Goal: Information Seeking & Learning: Learn about a topic

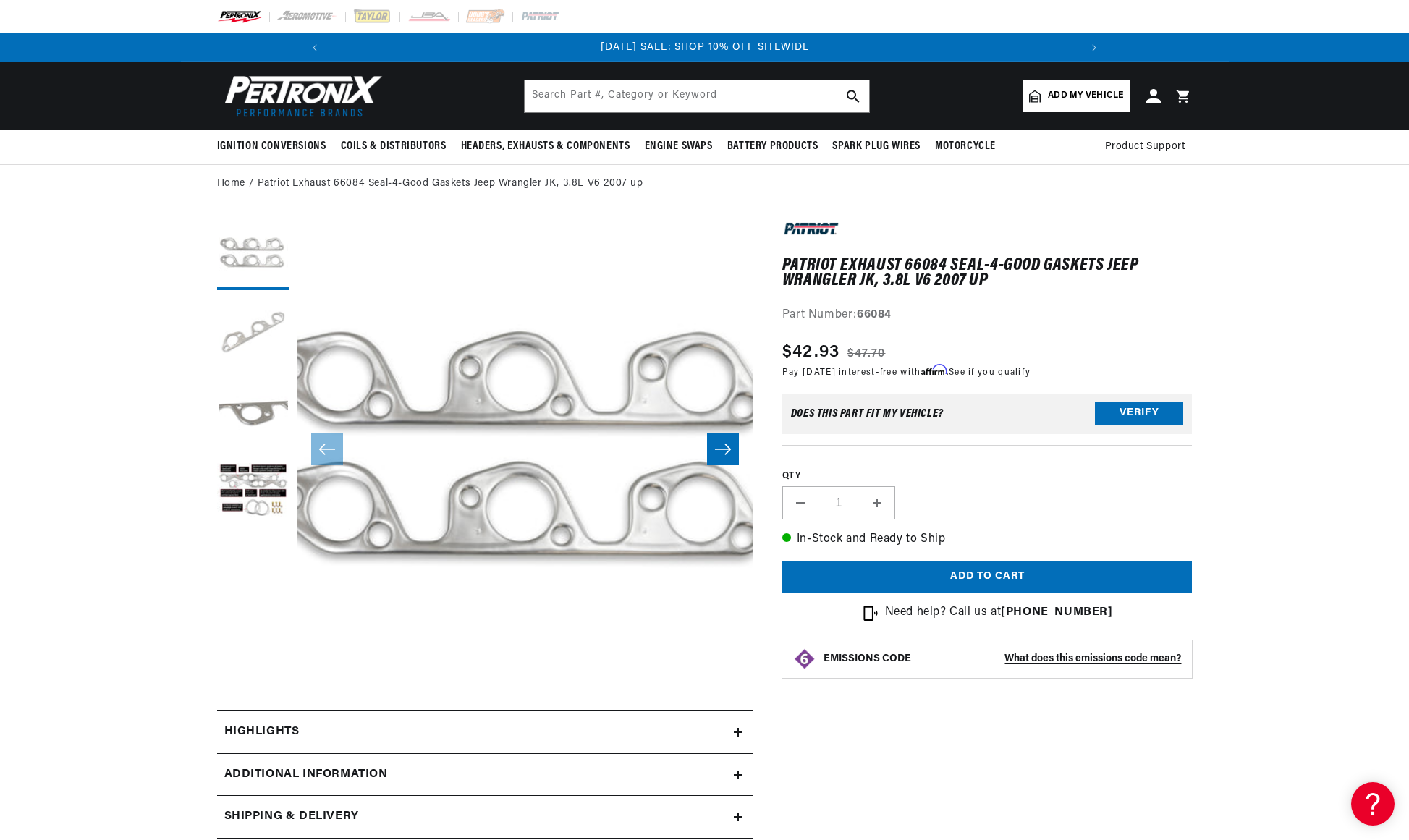
click at [256, 326] on button "Load image 2 in gallery view" at bounding box center [254, 334] width 73 height 73
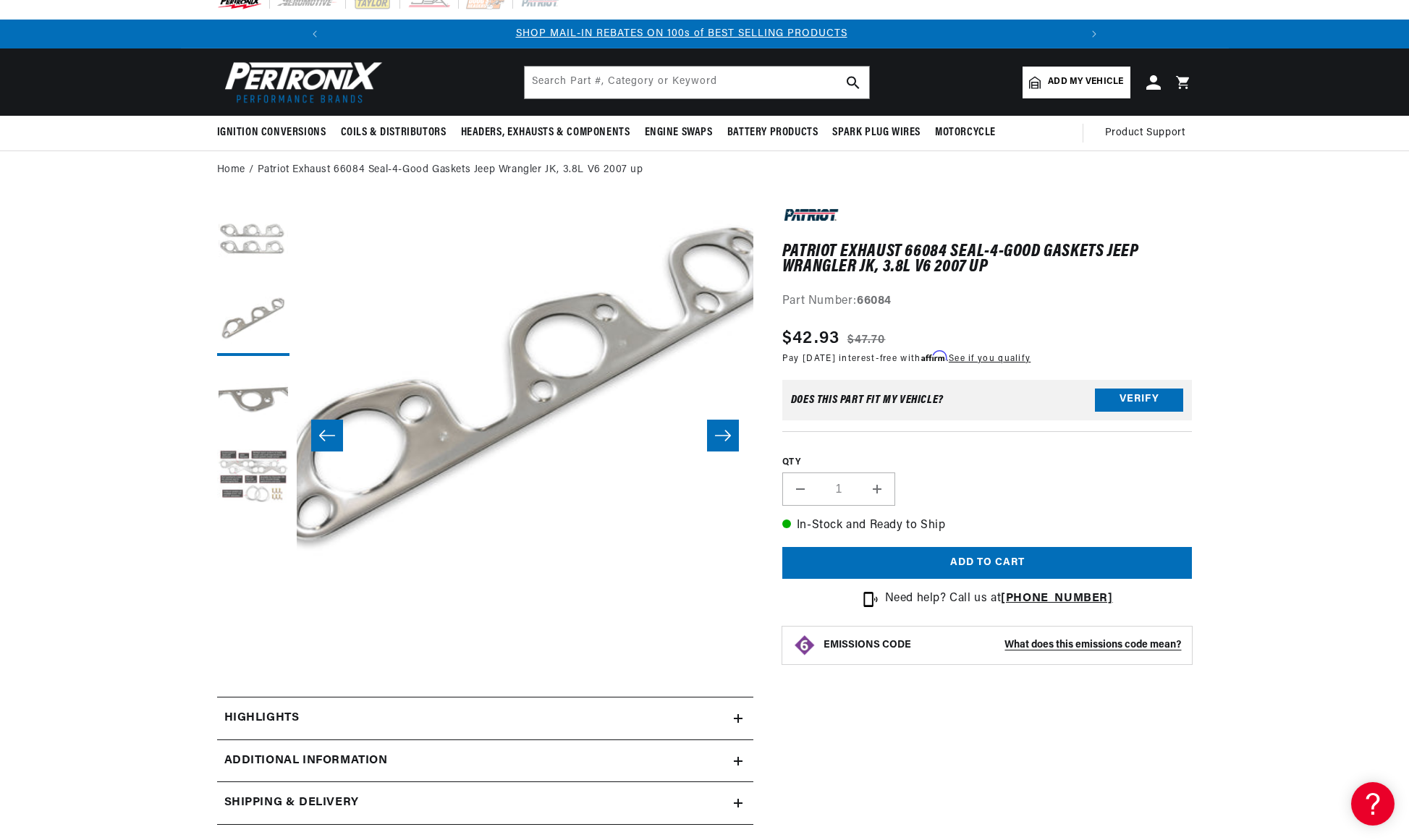
scroll to position [6, 0]
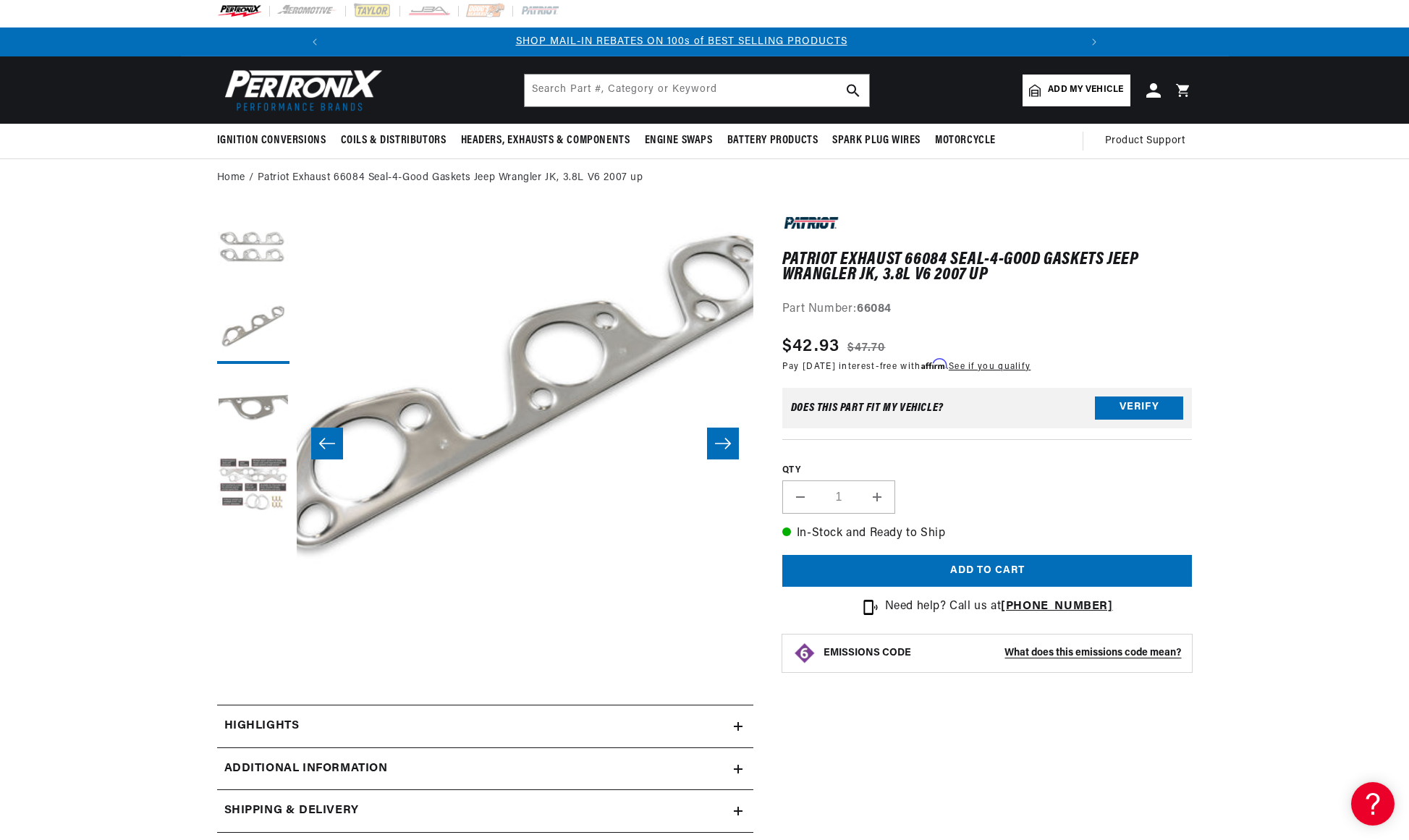
click at [271, 483] on button "Load image 4 in gallery view" at bounding box center [254, 487] width 73 height 73
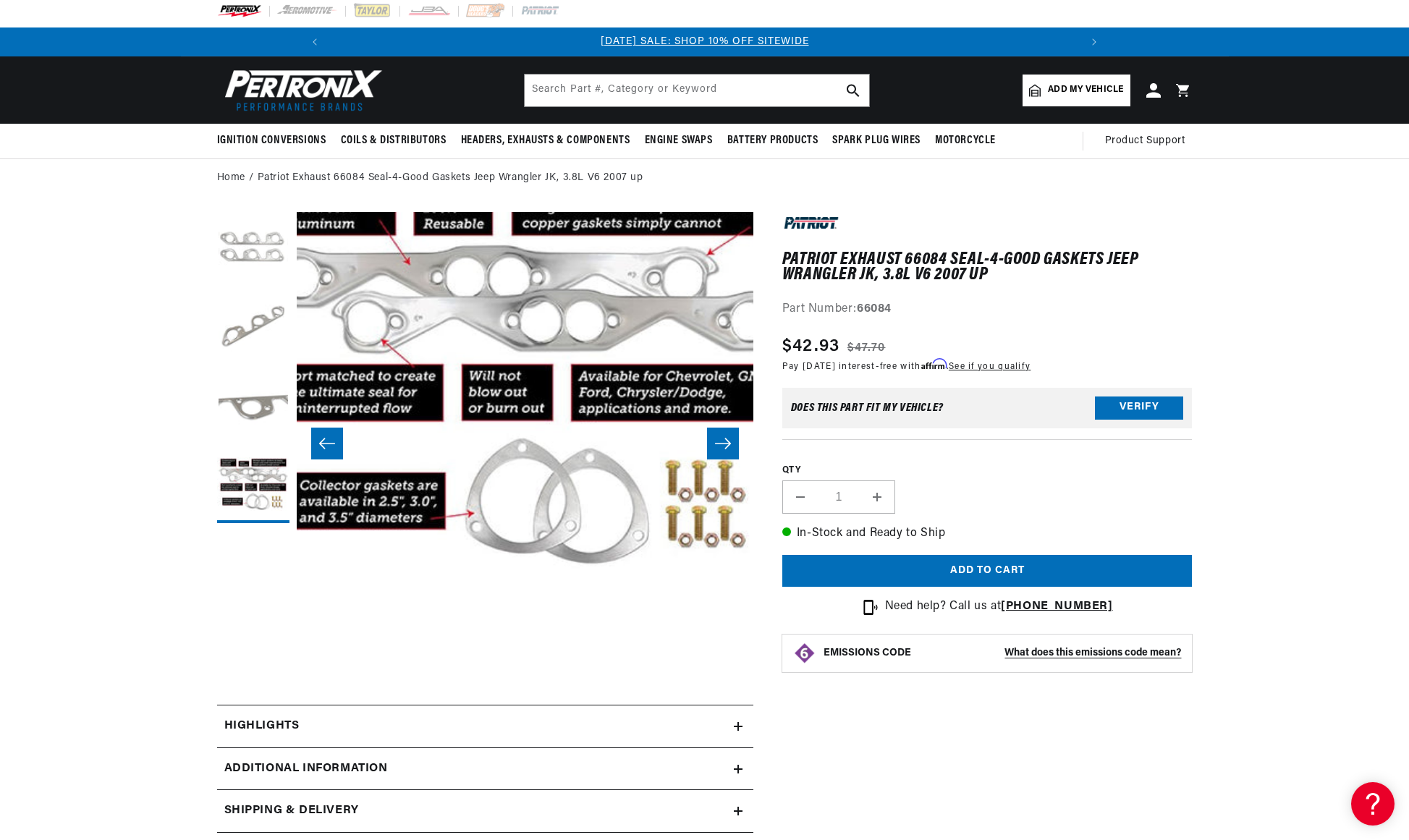
scroll to position [0, 1416]
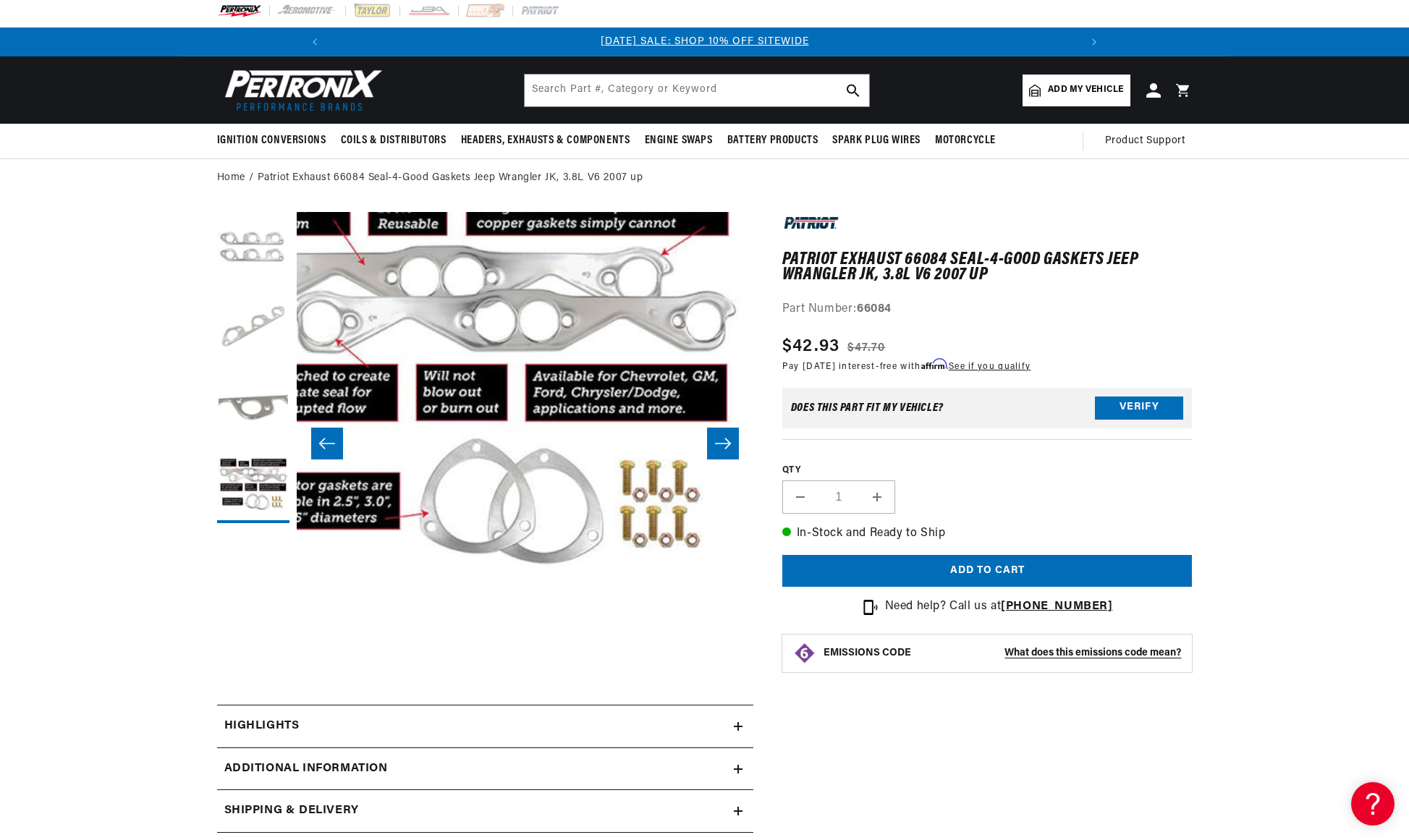
click at [243, 318] on button "Load image 2 in gallery view" at bounding box center [254, 328] width 73 height 73
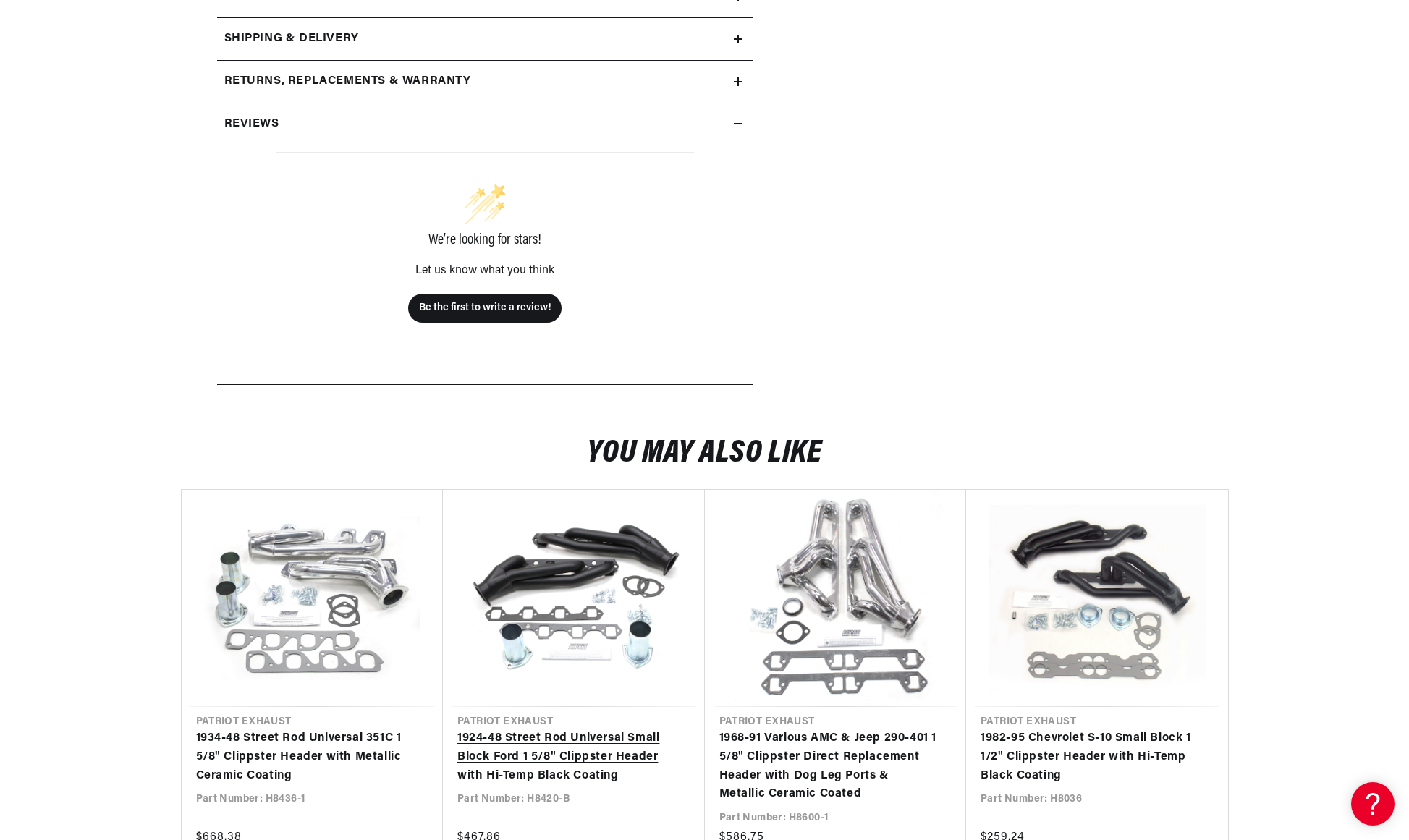
scroll to position [0, 0]
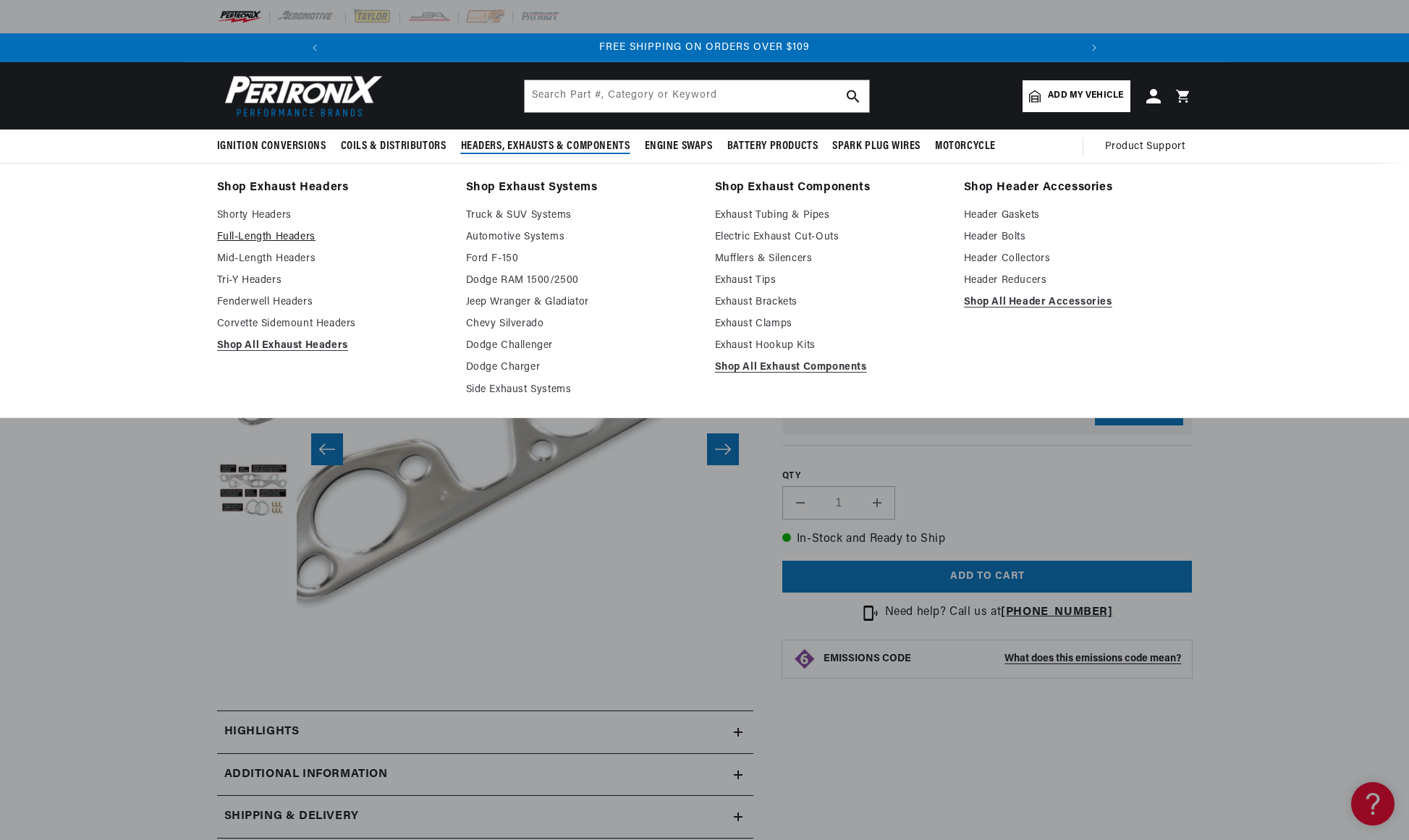
click at [279, 238] on link "Full-Length Headers" at bounding box center [331, 238] width 229 height 18
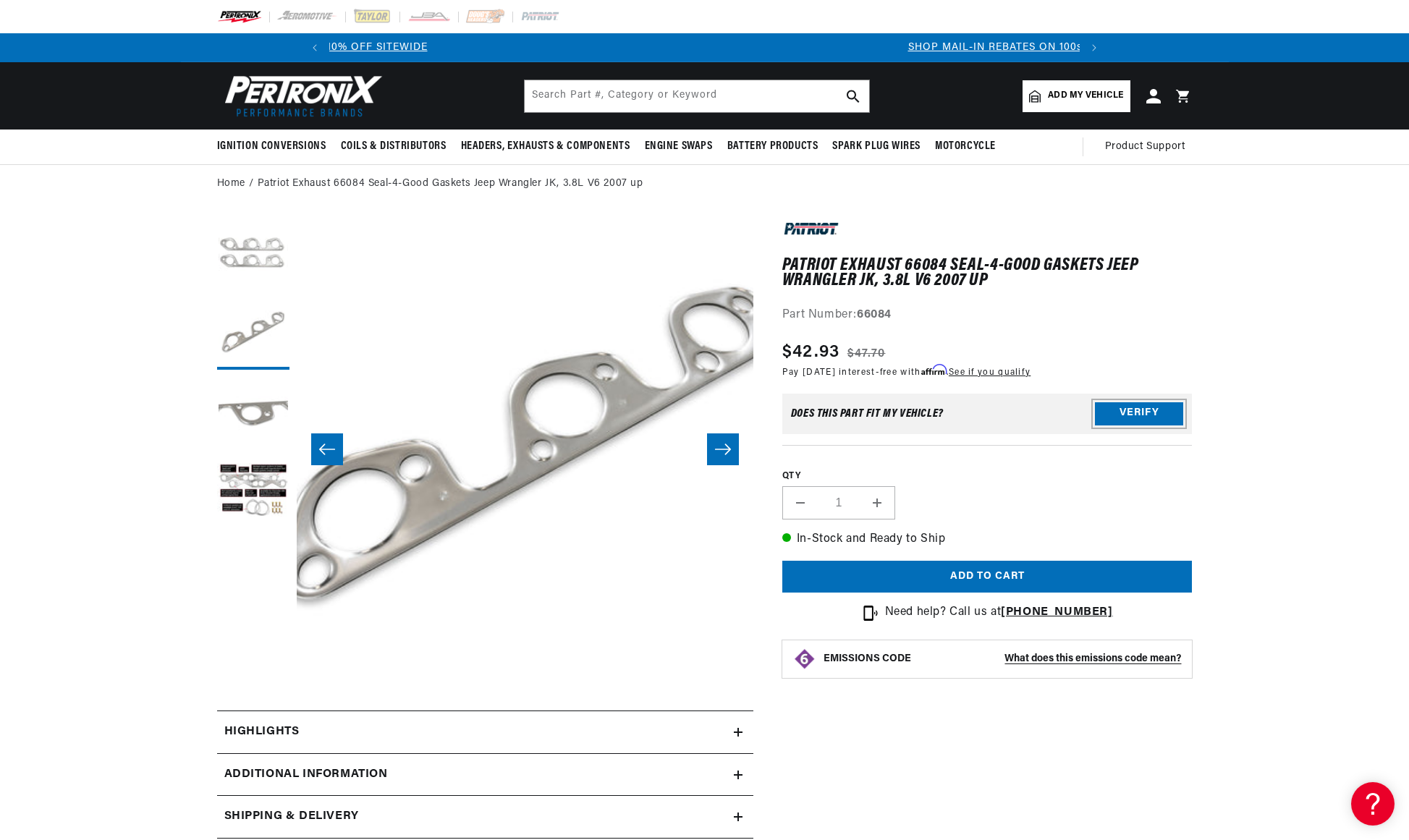
click at [1128, 408] on button "Verify" at bounding box center [1139, 414] width 88 height 24
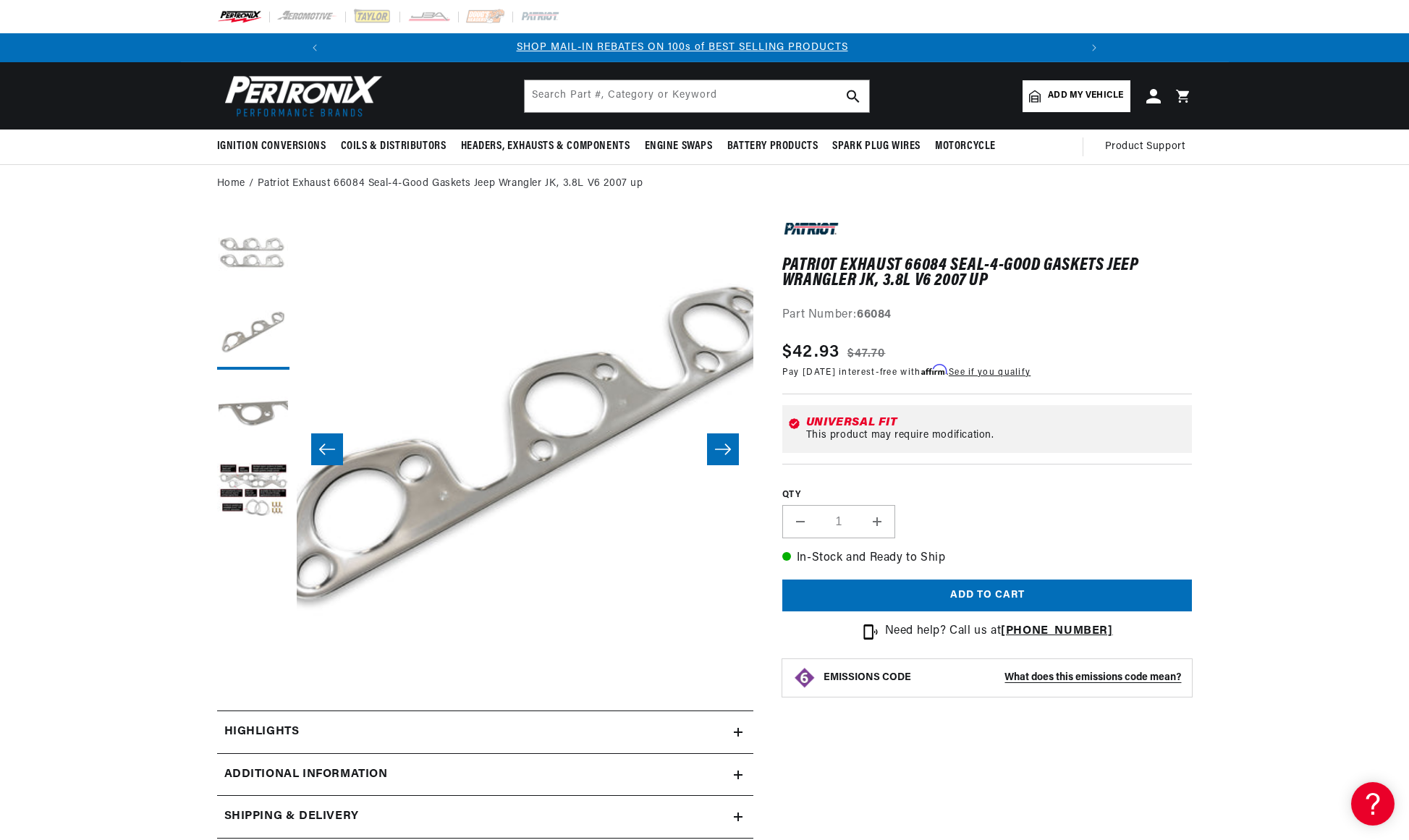
scroll to position [0, 773]
click at [726, 460] on button "Slide right" at bounding box center [722, 449] width 31 height 31
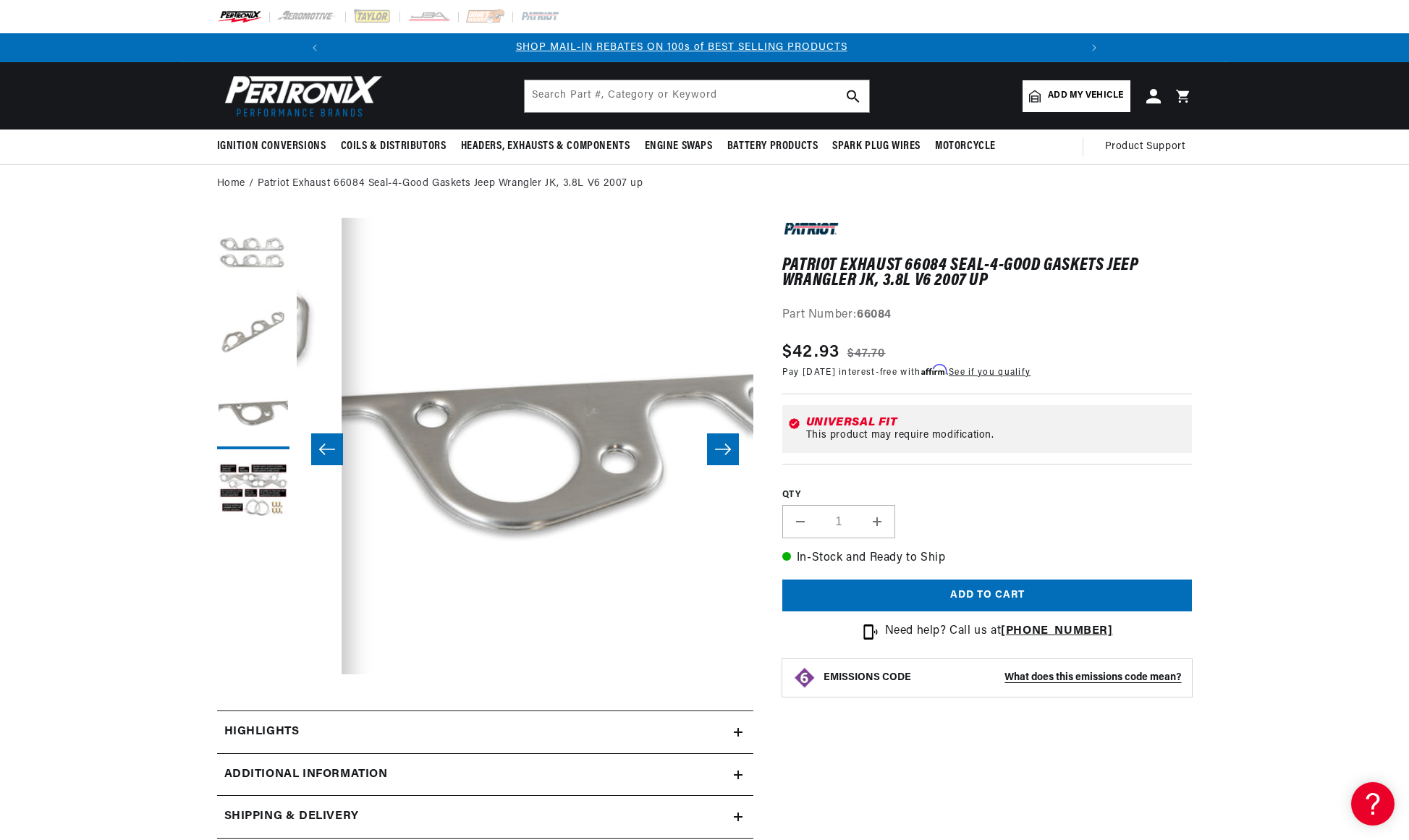
click at [727, 458] on button "Slide right" at bounding box center [722, 449] width 31 height 31
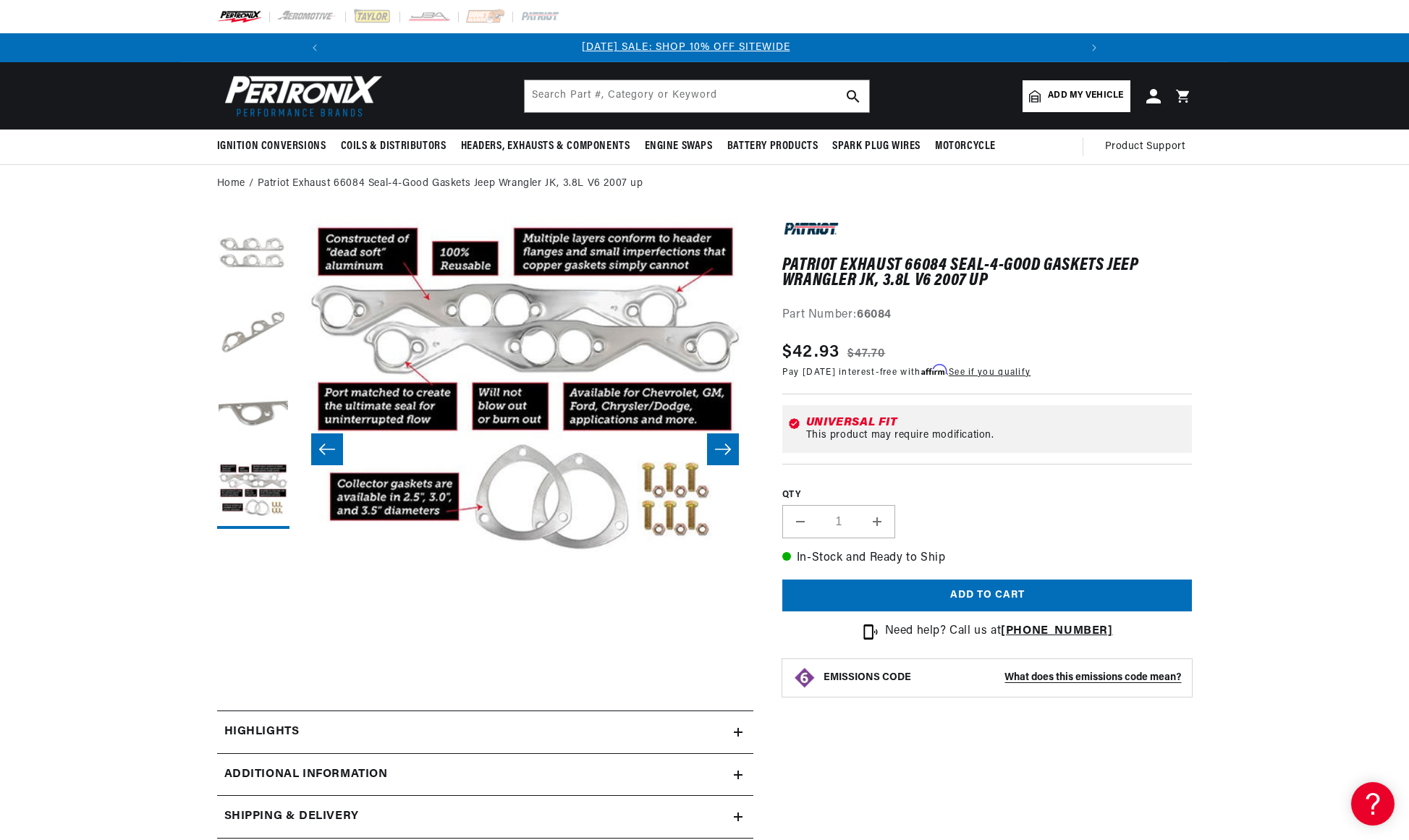
scroll to position [0, 0]
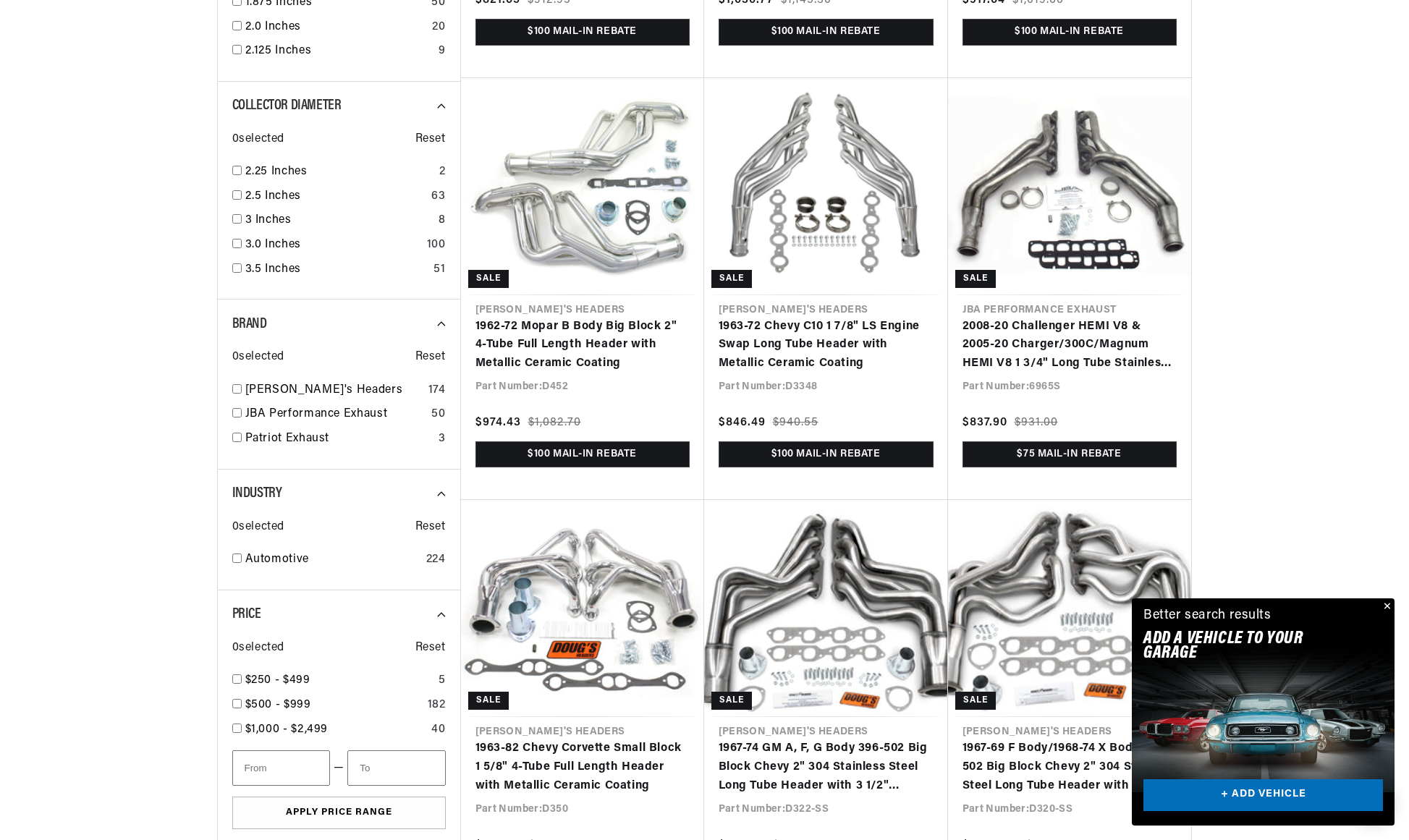
scroll to position [0, 761]
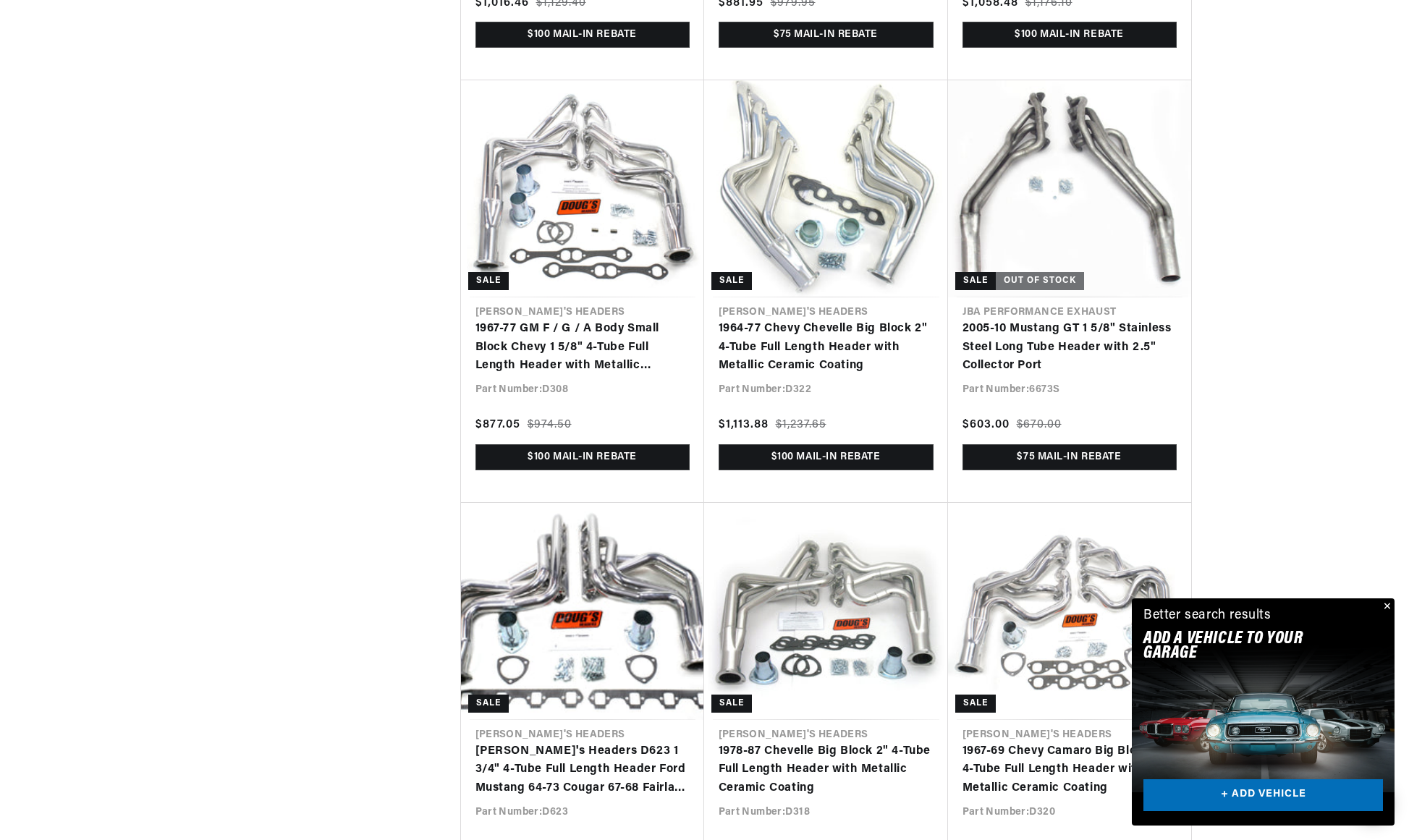
scroll to position [3024, 0]
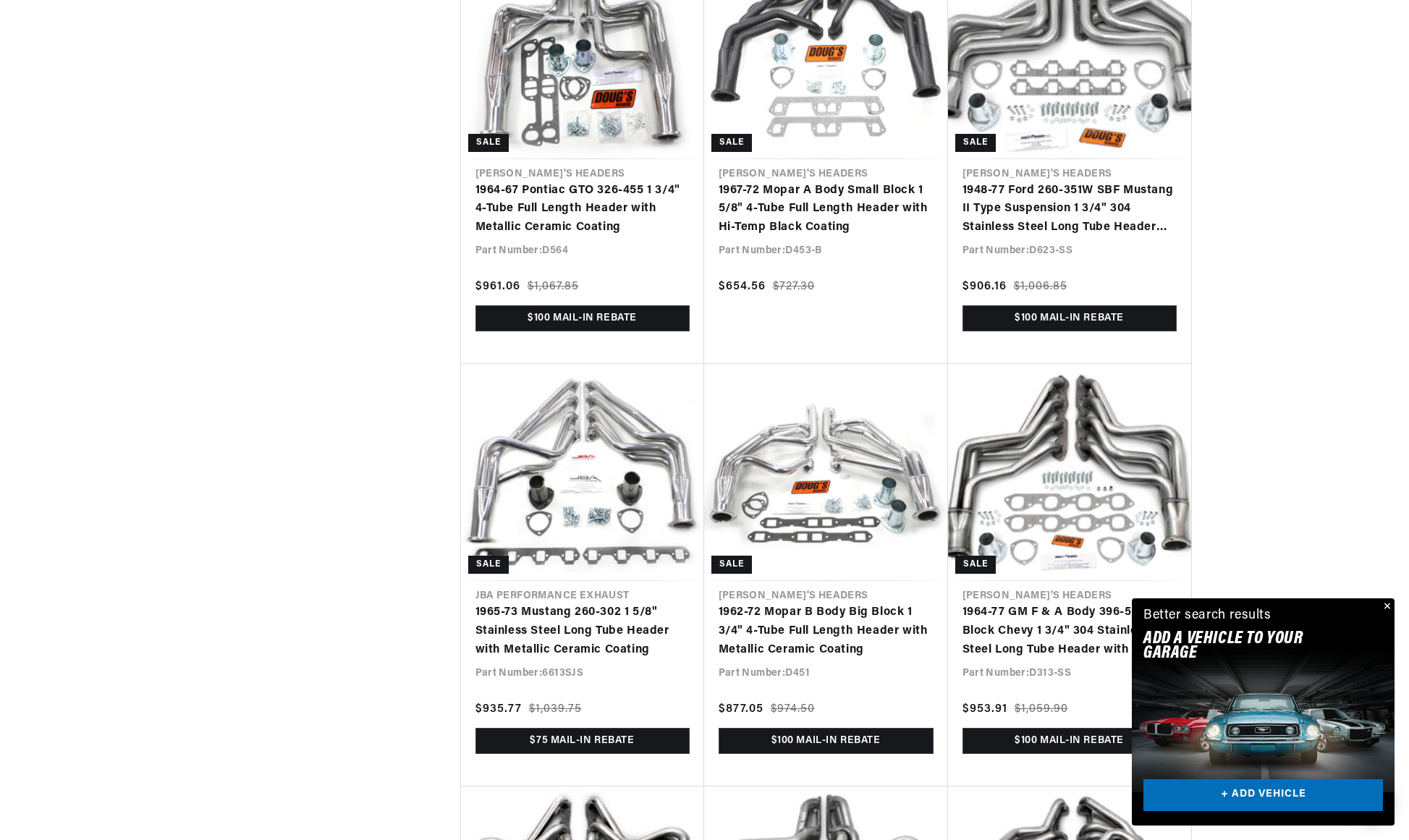
scroll to position [4429, 0]
